Goal: Find specific page/section: Find specific page/section

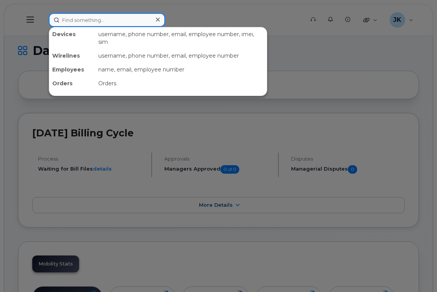
click at [102, 23] on input at bounding box center [107, 20] width 116 height 14
paste input "Sarah Routier"
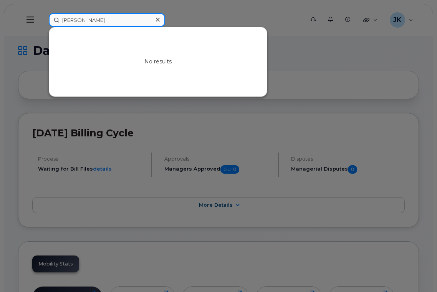
click at [94, 20] on input "Sarah Routier" at bounding box center [107, 20] width 116 height 14
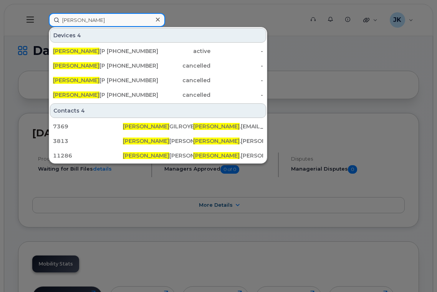
drag, startPoint x: 91, startPoint y: 22, endPoint x: 42, endPoint y: 22, distance: 49.2
click at [43, 22] on div "Sarah Devices 4 Sarah Tyler 587-338-8683 active - Sarah Stewart 780-266-0957 ca…" at bounding box center [174, 20] width 263 height 14
paste input "Routier"
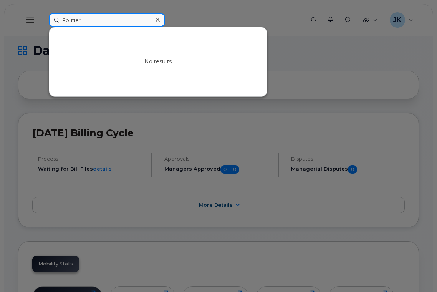
drag, startPoint x: 93, startPoint y: 22, endPoint x: 35, endPoint y: 20, distance: 57.7
click at [43, 20] on div "Routier No results" at bounding box center [174, 20] width 263 height 14
paste input "Ahmadya"
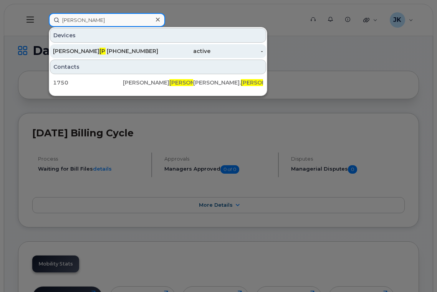
type input "Ahmadyar"
click at [76, 50] on div "Mariam Ahmadyar" at bounding box center [79, 51] width 53 height 8
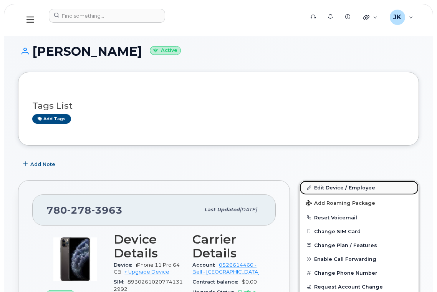
click at [344, 186] on link "Edit Device / Employee" at bounding box center [359, 188] width 119 height 14
